Goal: Information Seeking & Learning: Learn about a topic

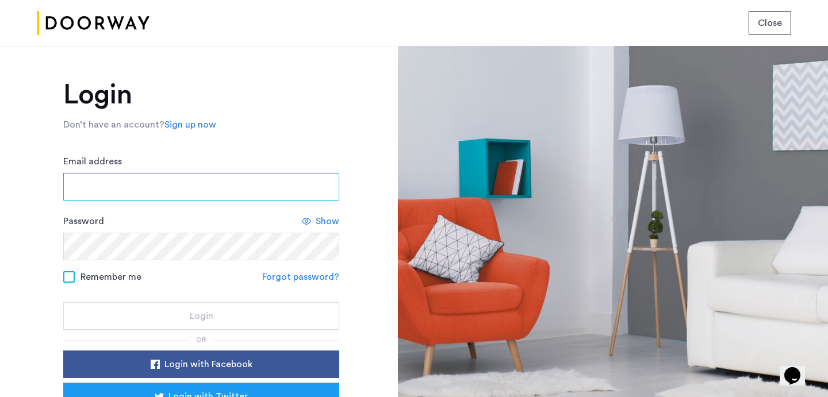
click at [98, 183] on input "Email address" at bounding box center [201, 187] width 276 height 28
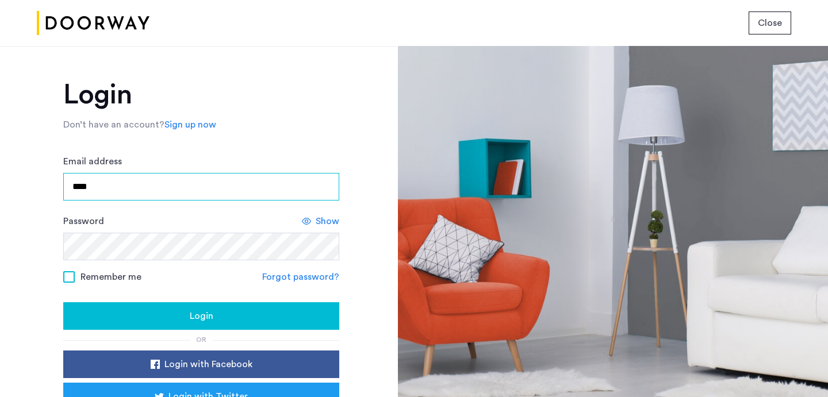
type input "**********"
click at [197, 309] on span "Login" at bounding box center [202, 316] width 24 height 14
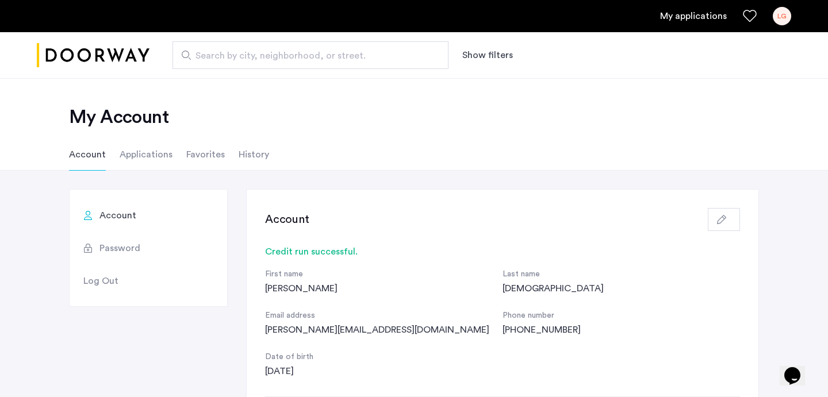
click at [784, 17] on div "LG" at bounding box center [782, 16] width 18 height 18
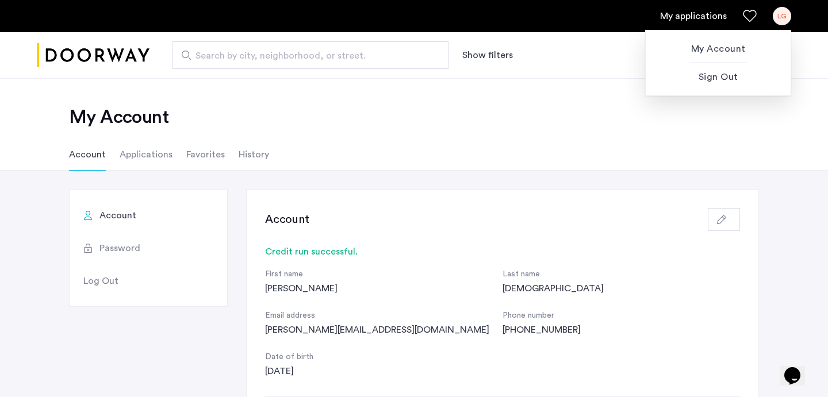
click at [451, 107] on div at bounding box center [414, 198] width 828 height 397
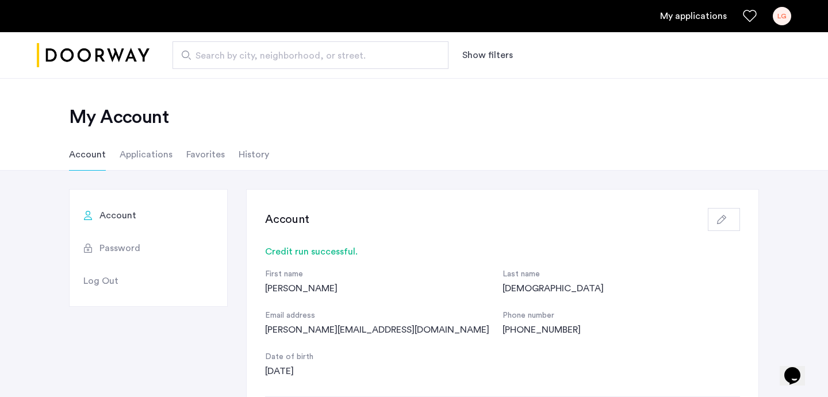
click at [251, 153] on li "History" at bounding box center [254, 155] width 30 height 32
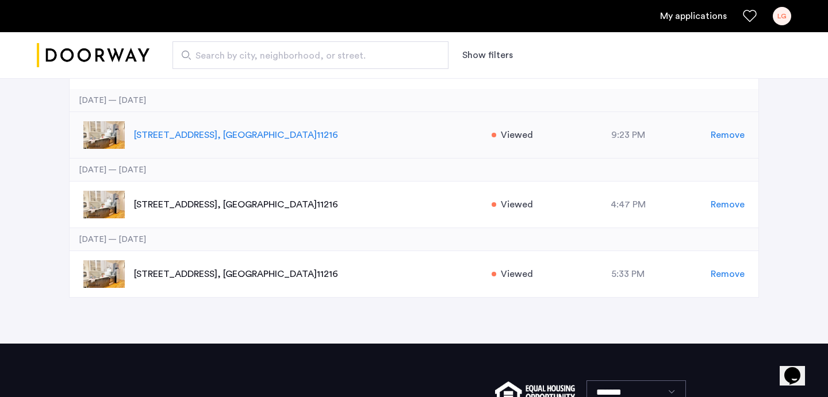
scroll to position [148, 0]
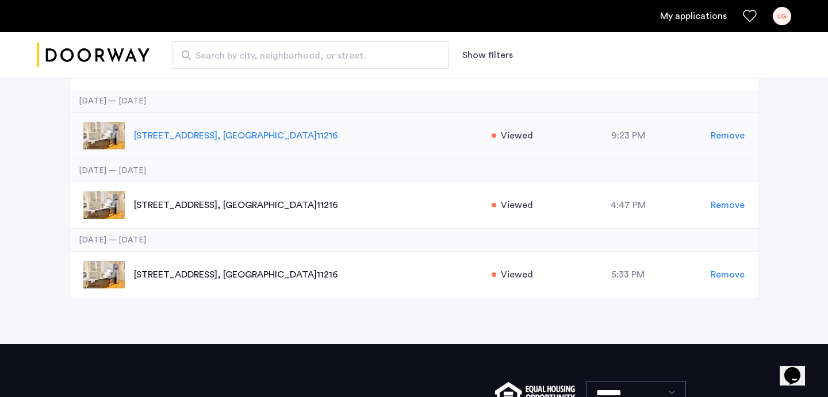
click at [170, 132] on p "1088 Bedford Avenue, Unit 1, Brooklyn , NY 11216" at bounding box center [307, 136] width 346 height 14
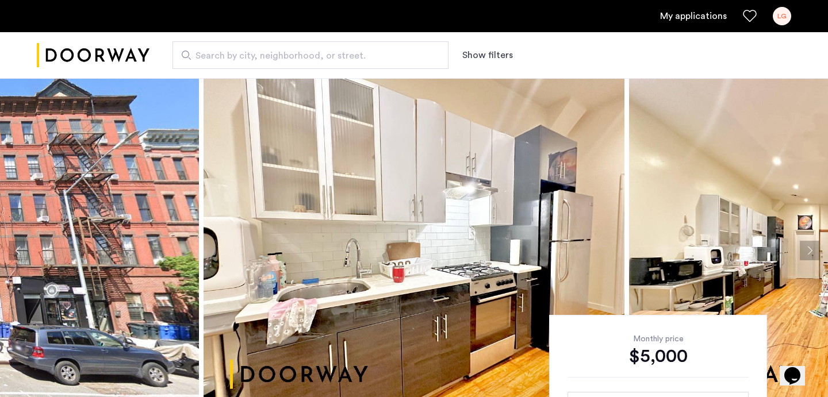
click at [325, 220] on img at bounding box center [414, 250] width 421 height 345
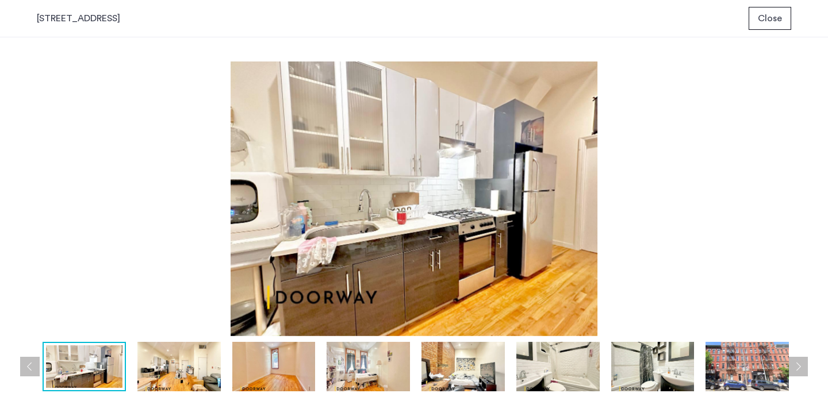
click at [185, 361] on img at bounding box center [178, 366] width 83 height 49
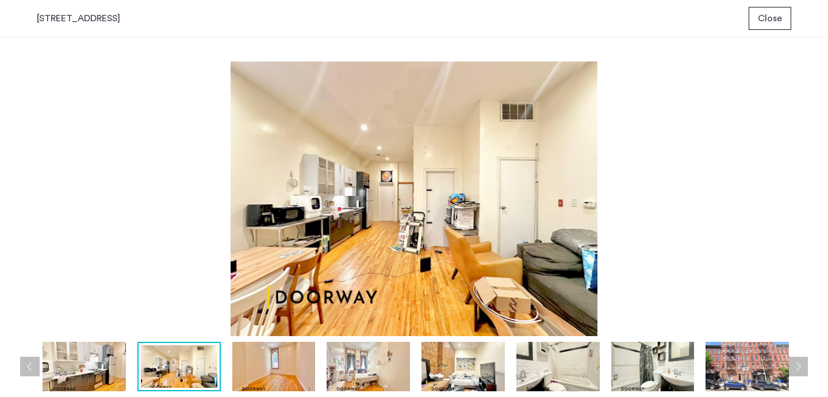
click at [278, 357] on img at bounding box center [273, 366] width 83 height 49
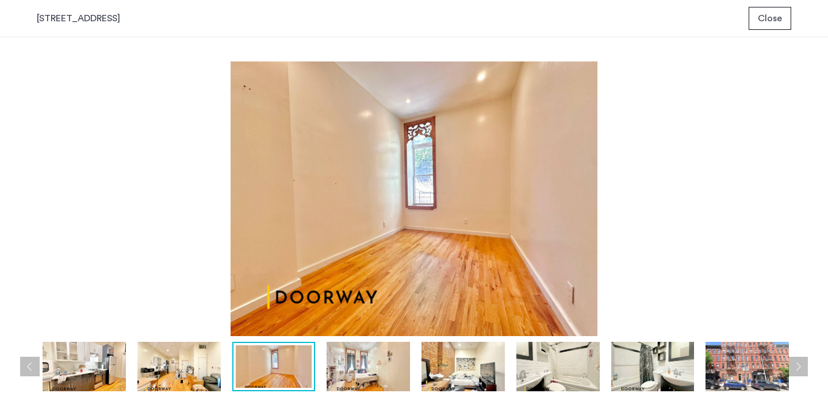
click at [365, 361] on img at bounding box center [368, 366] width 83 height 49
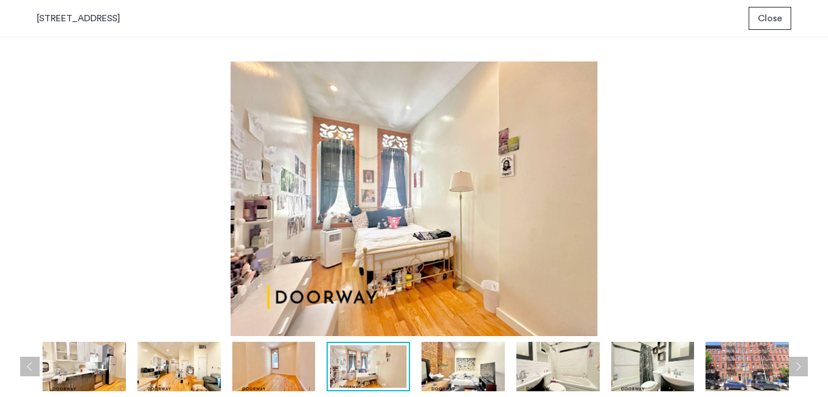
click at [455, 367] on img at bounding box center [463, 366] width 83 height 49
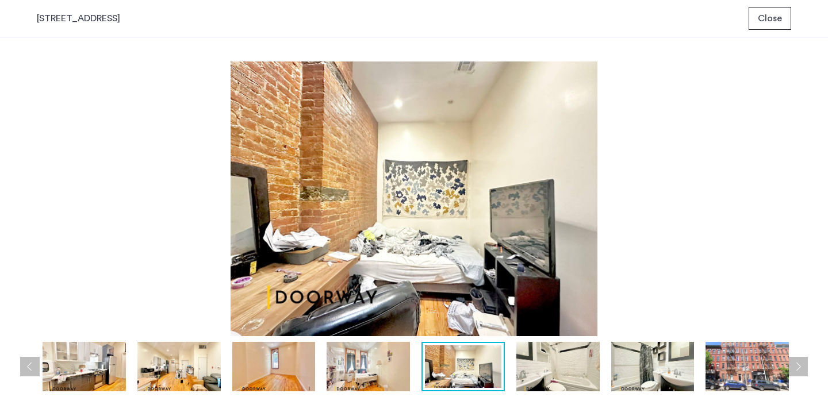
click at [562, 362] on img at bounding box center [557, 366] width 83 height 49
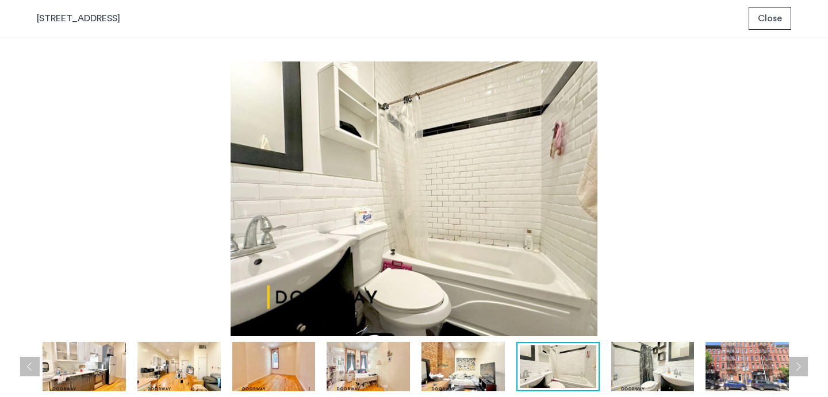
click at [447, 371] on img at bounding box center [463, 366] width 83 height 49
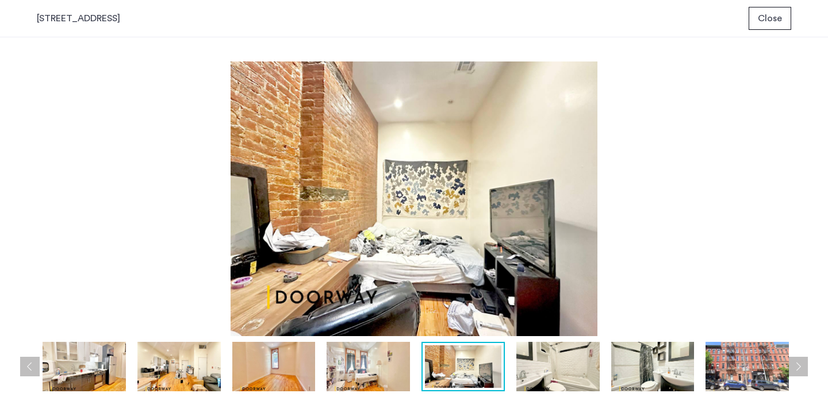
click at [743, 363] on img at bounding box center [747, 366] width 83 height 49
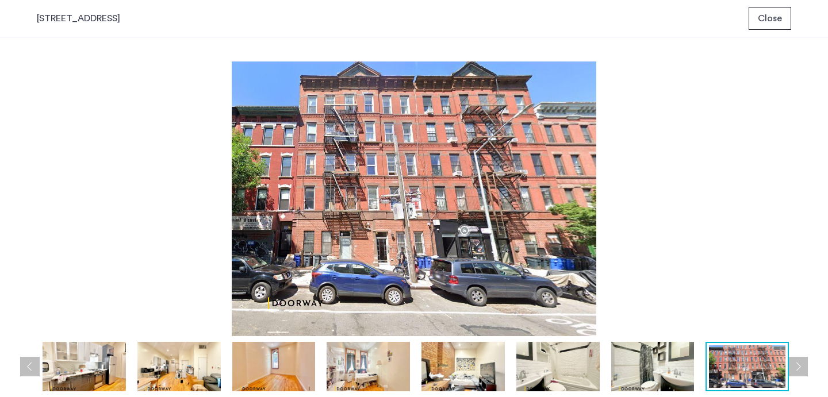
click at [799, 362] on button "Next apartment" at bounding box center [798, 367] width 20 height 20
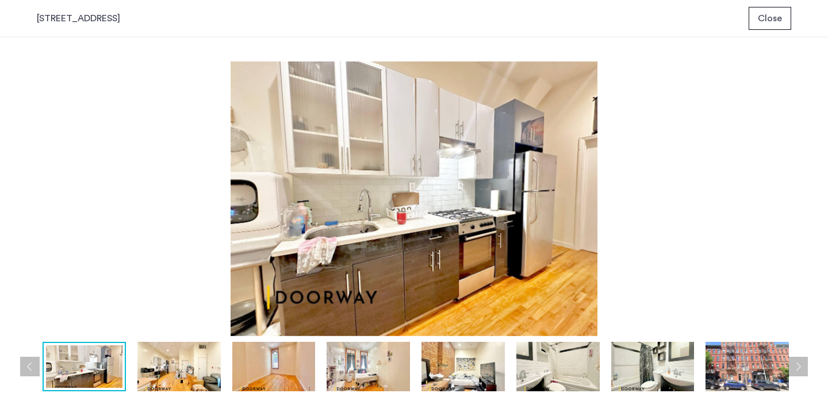
click at [772, 10] on button "Close" at bounding box center [770, 18] width 43 height 23
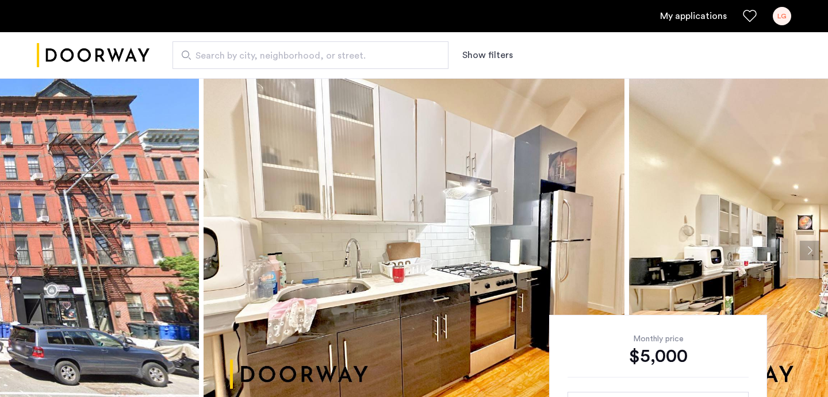
scroll to position [26, 0]
